Goal: Task Accomplishment & Management: Use online tool/utility

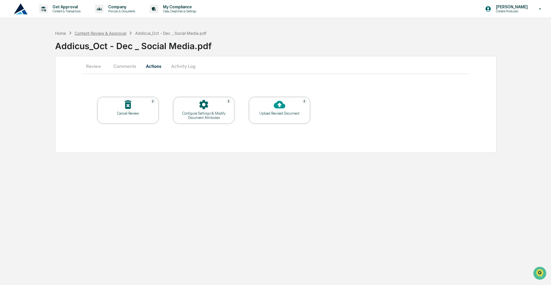
click at [89, 31] on div "Content Review & Approval" at bounding box center [101, 33] width 52 height 5
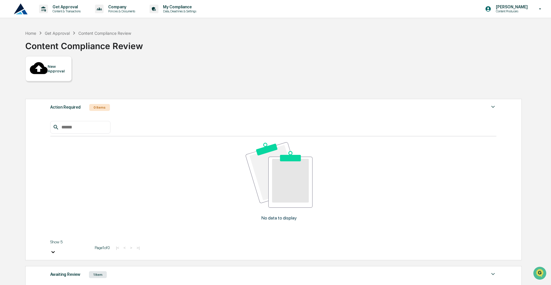
click at [89, 270] on div "Awaiting Review 1 Item" at bounding box center [273, 274] width 446 height 8
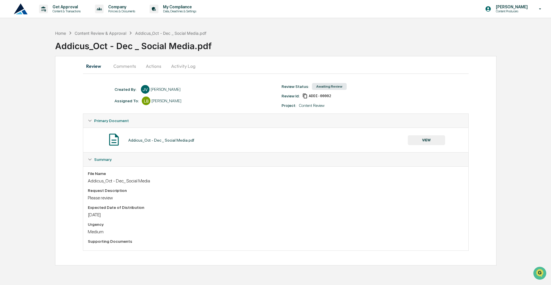
click at [121, 65] on button "Comments" at bounding box center [125, 66] width 32 height 14
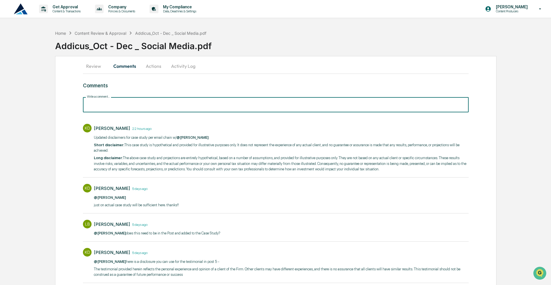
click at [158, 107] on input "Write a comment..." at bounding box center [276, 104] width 386 height 15
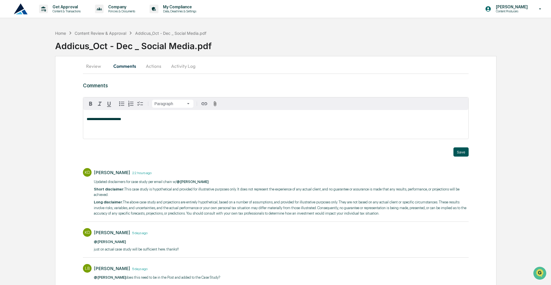
click at [460, 151] on button "Save" at bounding box center [461, 151] width 15 height 9
